Goal: Download file/media

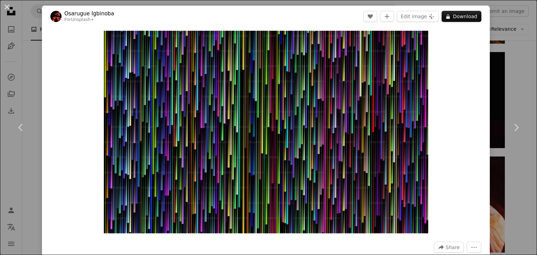
scroll to position [0, 163]
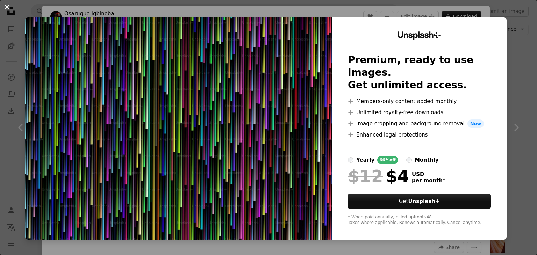
click at [5, 10] on button "An X shape" at bounding box center [7, 7] width 8 height 8
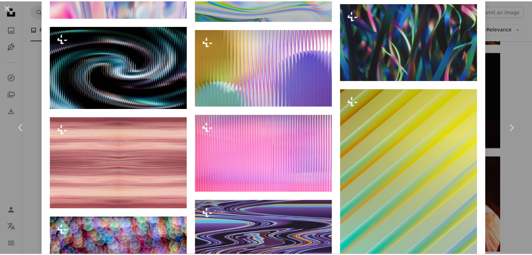
scroll to position [3141, 0]
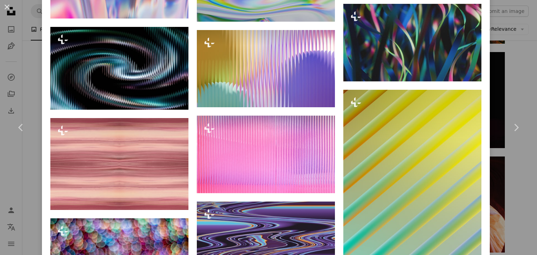
click at [512, 68] on div "An X shape Chevron left Chevron right [PERSON_NAME] For Unsplash+ A heart A plu…" at bounding box center [268, 127] width 537 height 255
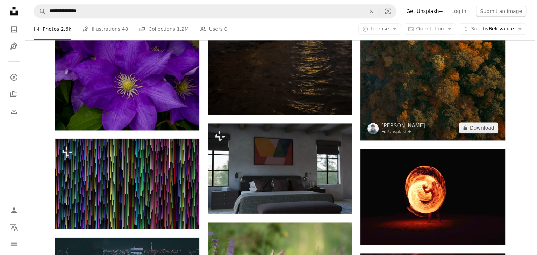
scroll to position [6082, 0]
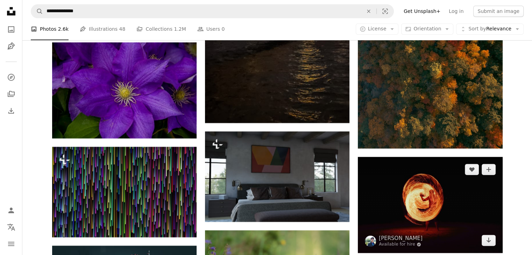
click at [417, 175] on img at bounding box center [430, 205] width 144 height 96
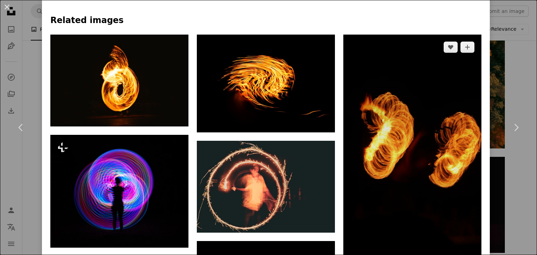
scroll to position [455, 0]
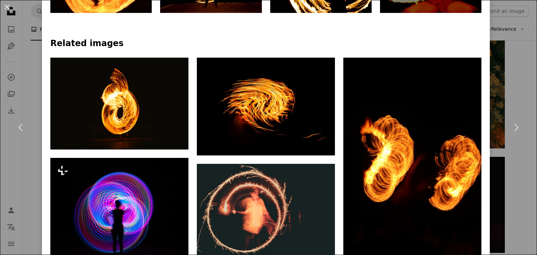
click at [190, 50] on div at bounding box center [265, 53] width 431 height 8
click at [144, 45] on h4 "Related images" at bounding box center [265, 43] width 431 height 11
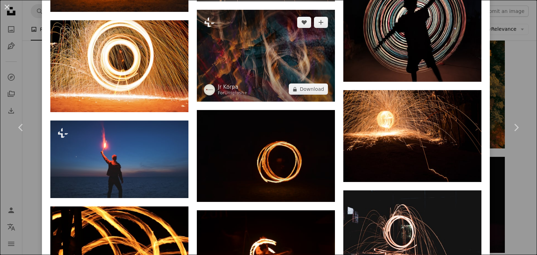
scroll to position [1504, 0]
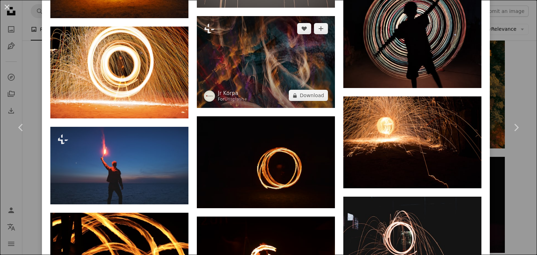
click at [263, 77] on img at bounding box center [266, 62] width 138 height 92
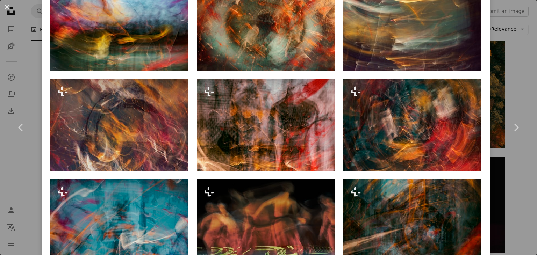
scroll to position [1364, 0]
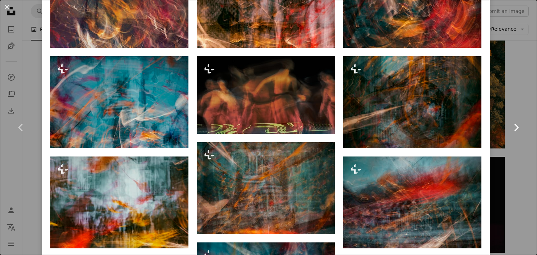
click at [506, 120] on link "Chevron right" at bounding box center [516, 127] width 42 height 67
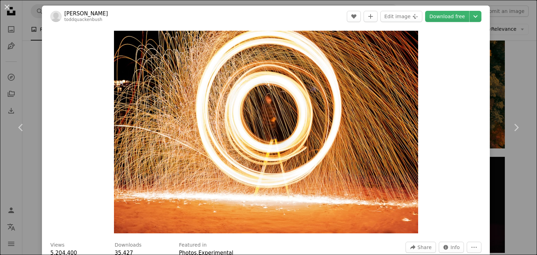
click at [24, 48] on div "An X shape Chevron left Chevron right [PERSON_NAME] toddquackenbush A heart A p…" at bounding box center [268, 127] width 537 height 255
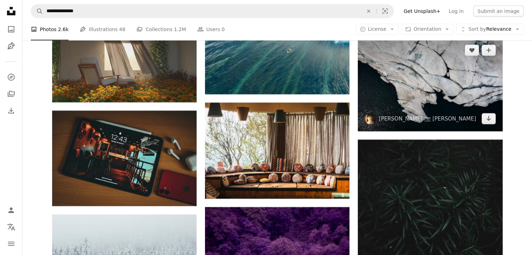
scroll to position [7447, 0]
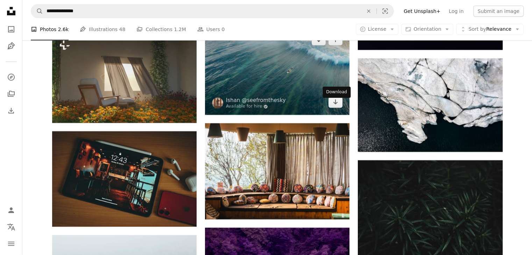
drag, startPoint x: 325, startPoint y: 98, endPoint x: 323, endPoint y: 93, distance: 5.1
click at [323, 93] on div "Download" at bounding box center [337, 92] width 28 height 11
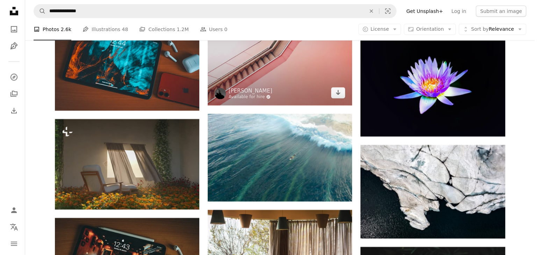
scroll to position [7342, 0]
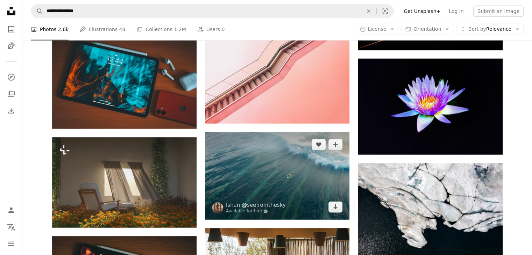
click at [273, 196] on img at bounding box center [277, 176] width 144 height 88
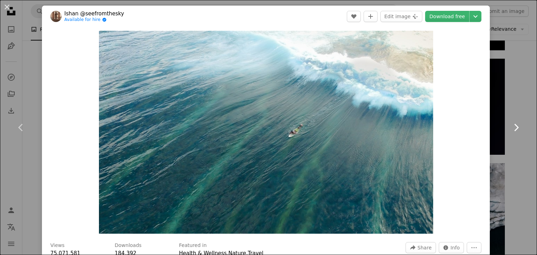
click at [515, 127] on icon at bounding box center [517, 127] width 5 height 7
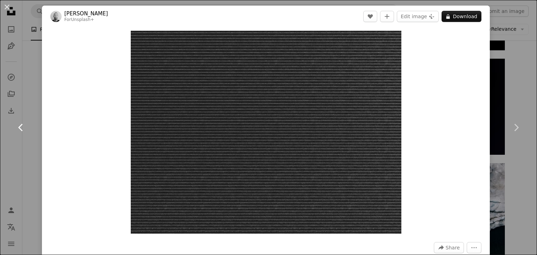
click at [28, 127] on link "Chevron left" at bounding box center [21, 127] width 42 height 67
click at [27, 127] on link "Chevron left" at bounding box center [21, 127] width 42 height 67
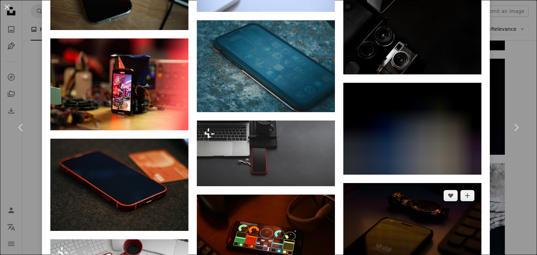
scroll to position [1294, 0]
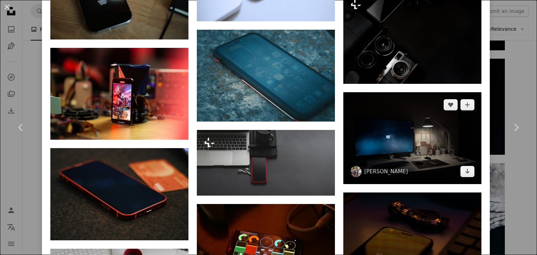
click at [383, 120] on img at bounding box center [413, 138] width 138 height 92
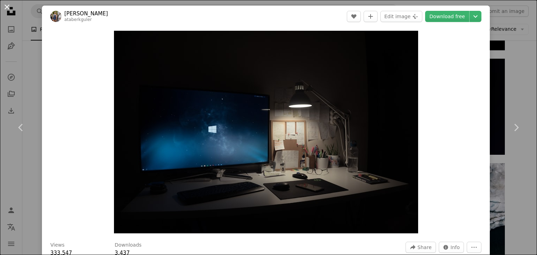
click at [7, 10] on button "An X shape" at bounding box center [7, 7] width 8 height 8
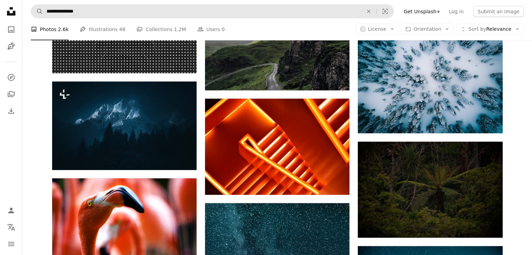
scroll to position [6642, 0]
